Goal: Use online tool/utility: Utilize a website feature to perform a specific function

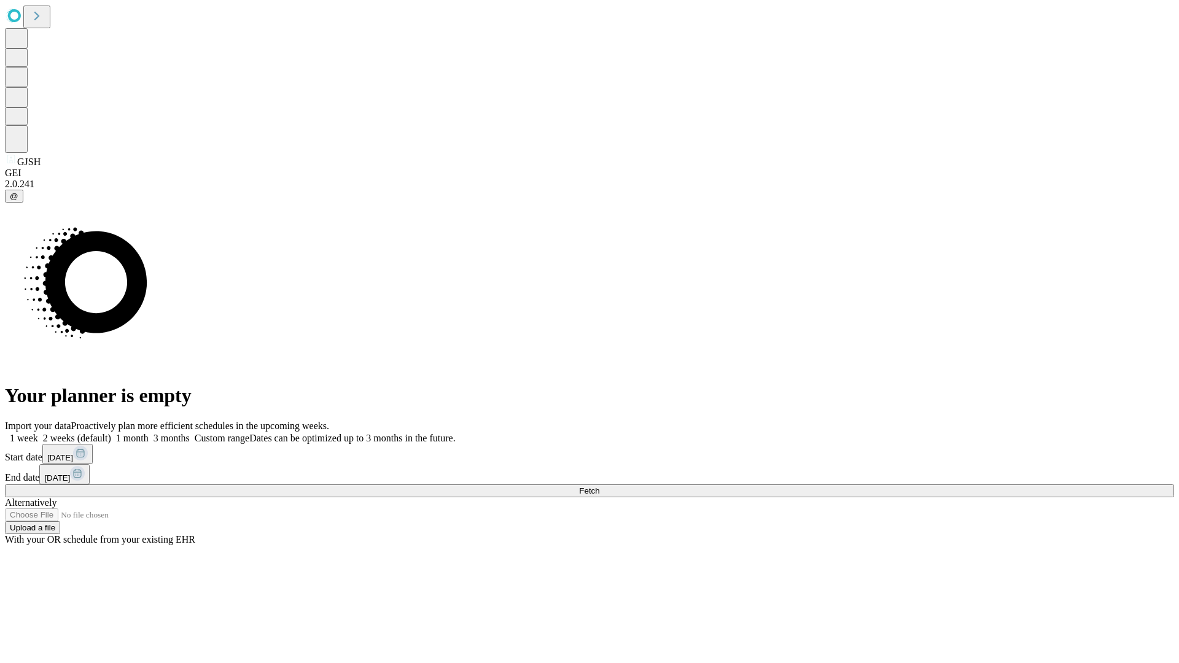
click at [600, 486] on span "Fetch" at bounding box center [589, 490] width 20 height 9
